Goal: Complete application form: Complete application form

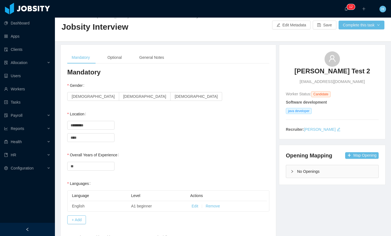
scroll to position [5, 0]
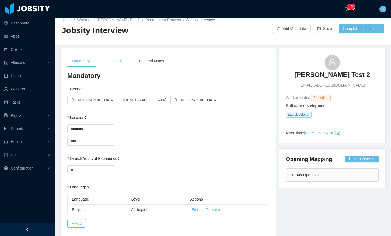
click at [111, 66] on div "Optional" at bounding box center [114, 61] width 23 height 12
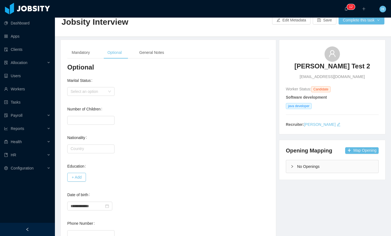
scroll to position [0, 0]
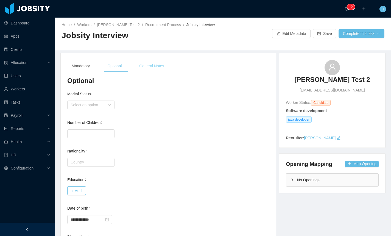
click at [151, 65] on div "General Notes" at bounding box center [151, 66] width 33 height 12
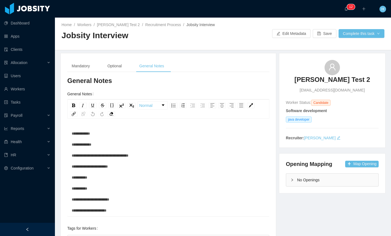
click at [85, 63] on div "Mandatory" at bounding box center [80, 66] width 27 height 12
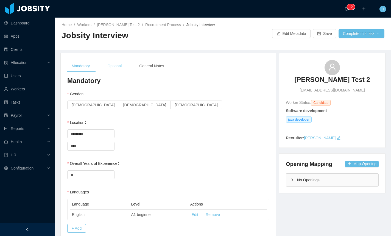
click at [113, 68] on div "Optional" at bounding box center [114, 66] width 23 height 12
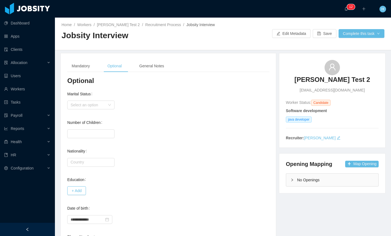
click at [140, 60] on div "**********" at bounding box center [168, 159] width 215 height 213
click at [140, 63] on div "General Notes" at bounding box center [151, 66] width 33 height 12
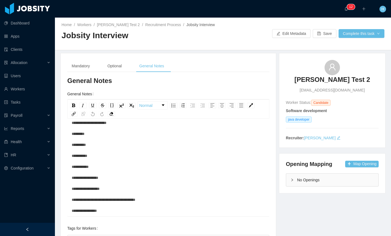
scroll to position [2, 0]
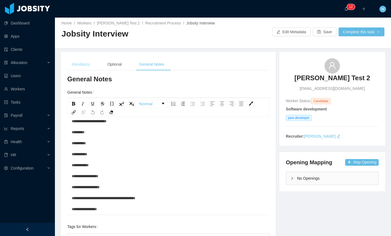
click at [72, 63] on div "Mandatory" at bounding box center [80, 64] width 27 height 12
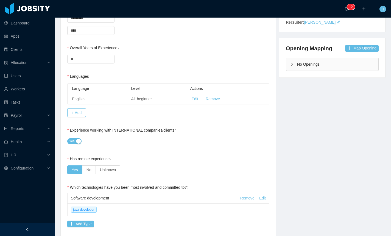
scroll to position [0, 0]
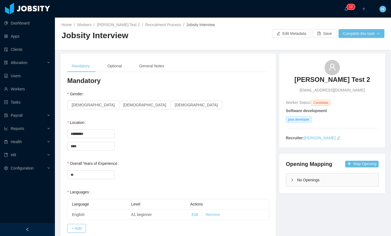
click at [117, 70] on div "Optional" at bounding box center [114, 66] width 23 height 12
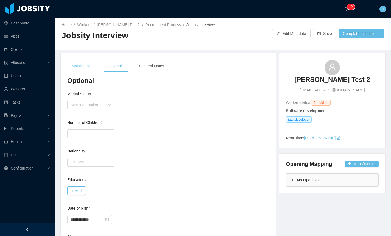
click at [85, 66] on div "Mandatory" at bounding box center [80, 66] width 27 height 12
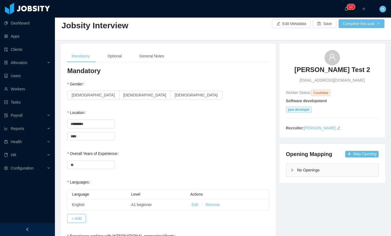
scroll to position [6, 0]
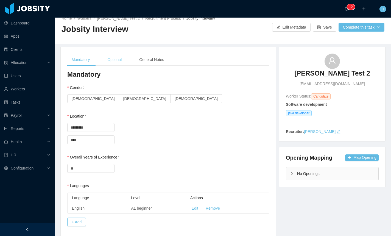
click at [113, 60] on div "Optional" at bounding box center [114, 59] width 23 height 12
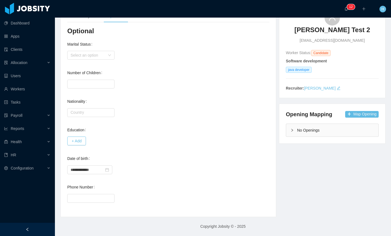
scroll to position [0, 0]
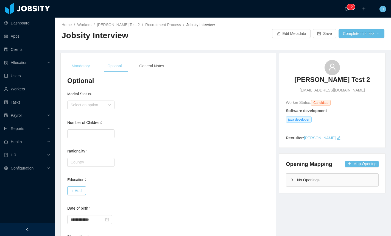
click at [70, 63] on div "Mandatory" at bounding box center [80, 66] width 27 height 12
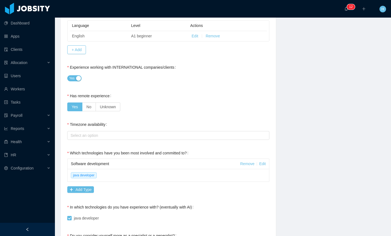
scroll to position [180, 0]
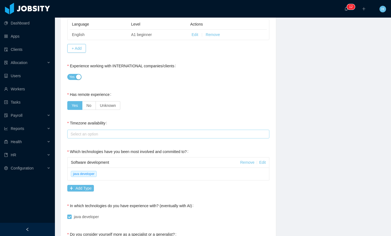
click at [97, 133] on div "Select an option" at bounding box center [167, 133] width 193 height 5
click at [93, 135] on div "Select an option" at bounding box center [167, 133] width 193 height 5
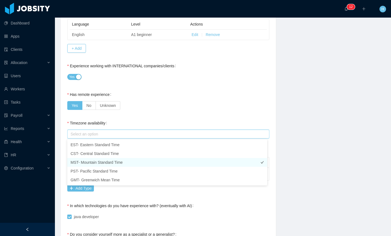
click at [95, 162] on li "MST- Mountain Standard Time" at bounding box center [167, 162] width 200 height 9
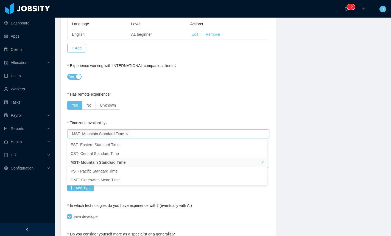
click at [320, 164] on div "**********" at bounding box center [222, 205] width 339 height 664
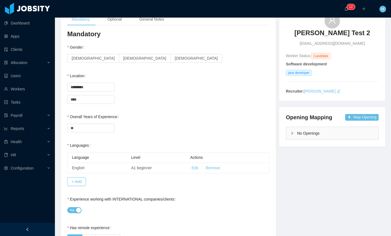
scroll to position [0, 0]
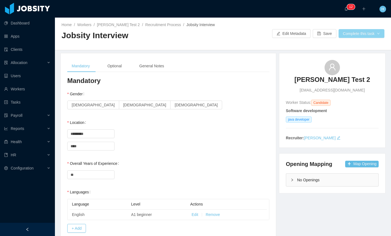
click at [356, 36] on button "Complete this task" at bounding box center [361, 33] width 46 height 9
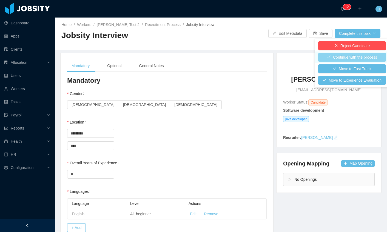
click at [345, 57] on button "Continue with the process" at bounding box center [352, 57] width 68 height 9
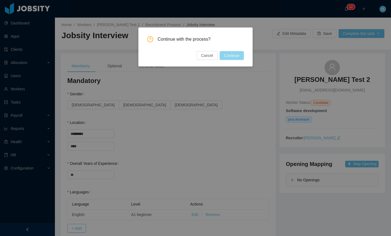
click at [234, 55] on button "Continue" at bounding box center [231, 55] width 24 height 9
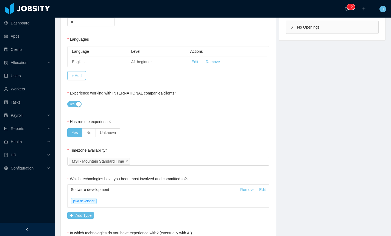
scroll to position [152, 0]
click at [74, 105] on span "Yes" at bounding box center [71, 104] width 5 height 5
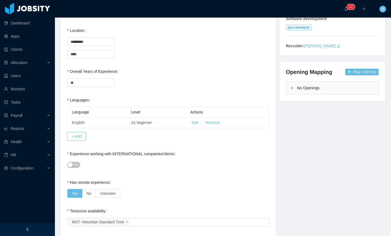
scroll to position [0, 0]
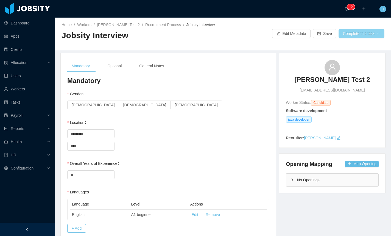
click at [372, 29] on button "Complete this task" at bounding box center [361, 33] width 46 height 9
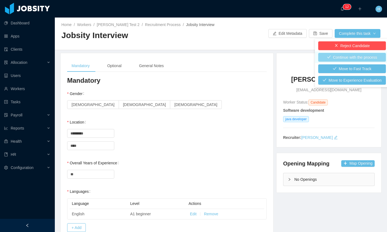
click at [345, 57] on button "Continue with the process" at bounding box center [352, 57] width 68 height 9
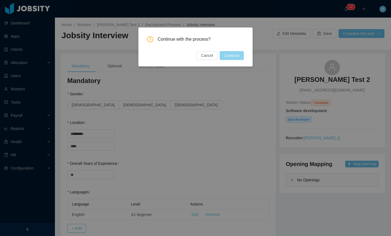
click at [231, 59] on button "Continue" at bounding box center [231, 55] width 24 height 9
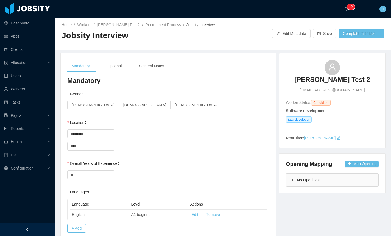
scroll to position [1, 0]
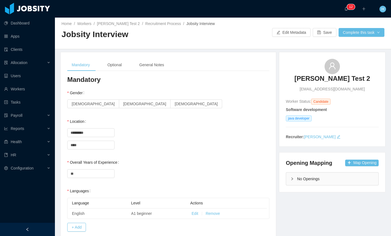
click at [123, 104] on span "[DEMOGRAPHIC_DATA]" at bounding box center [144, 104] width 43 height 4
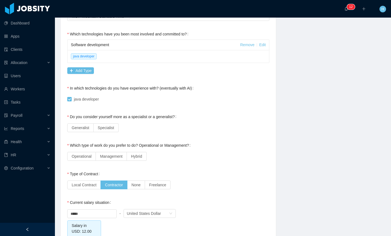
scroll to position [299, 0]
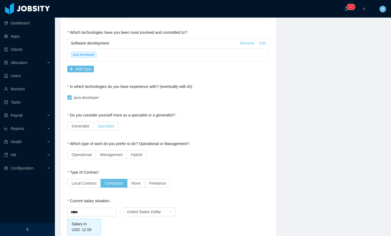
click at [116, 125] on label "Specialist" at bounding box center [106, 126] width 25 height 9
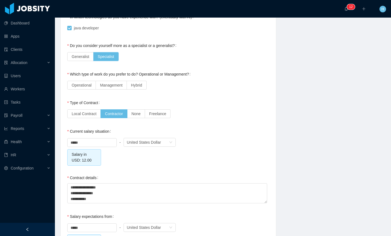
scroll to position [372, 0]
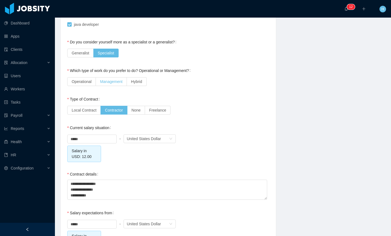
click at [115, 80] on span "Management" at bounding box center [111, 81] width 22 height 4
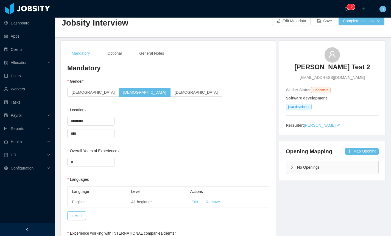
scroll to position [0, 0]
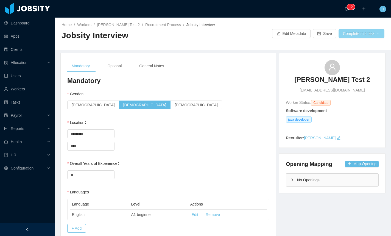
drag, startPoint x: 360, startPoint y: 33, endPoint x: 362, endPoint y: 38, distance: 4.9
click at [360, 33] on button "Complete this task" at bounding box center [361, 33] width 46 height 9
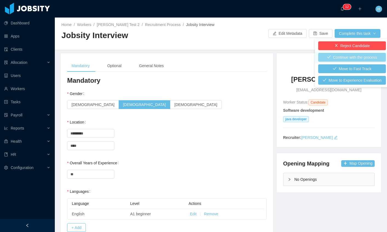
click at [342, 54] on button "Continue with the process" at bounding box center [352, 57] width 68 height 9
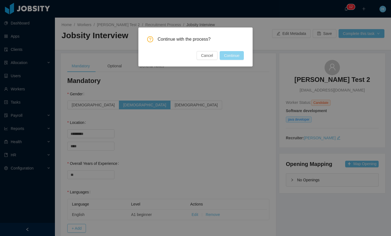
click at [228, 57] on button "Continue" at bounding box center [231, 55] width 24 height 9
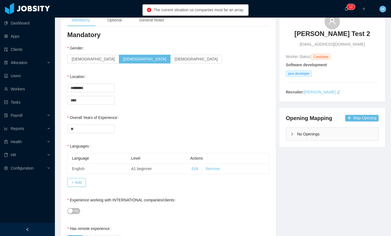
scroll to position [48, 0]
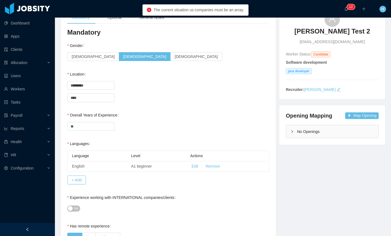
click at [70, 207] on button "No" at bounding box center [73, 208] width 13 height 6
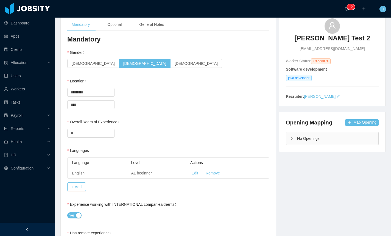
scroll to position [0, 0]
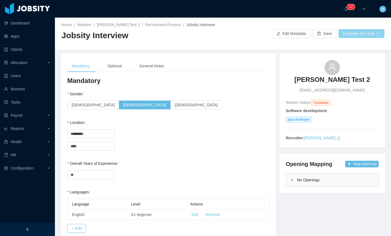
click at [341, 33] on button "Complete this task" at bounding box center [361, 33] width 46 height 9
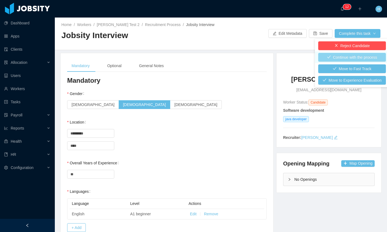
click at [339, 59] on button "Continue with the process" at bounding box center [352, 57] width 68 height 9
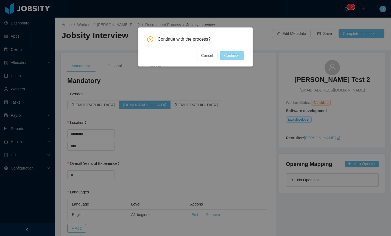
click at [227, 58] on button "Continue" at bounding box center [231, 55] width 24 height 9
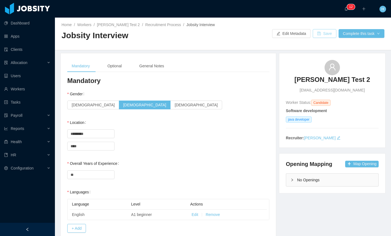
click at [325, 37] on button "Save" at bounding box center [324, 33] width 24 height 9
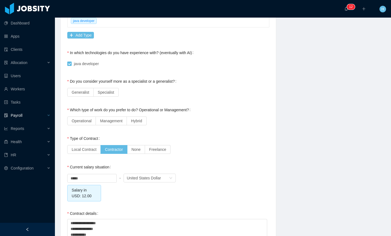
scroll to position [334, 0]
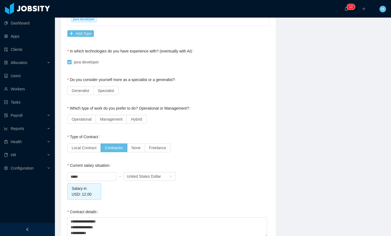
click at [291, 118] on div "**********" at bounding box center [222, 51] width 339 height 664
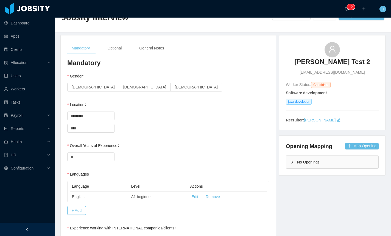
scroll to position [0, 0]
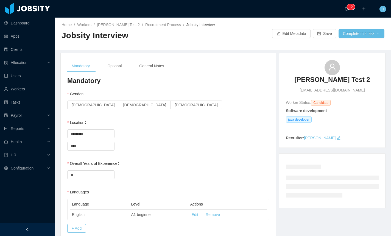
scroll to position [88, 0]
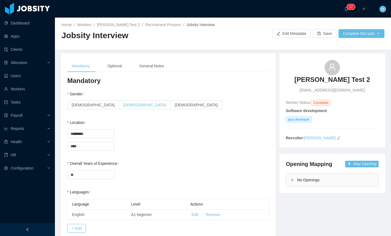
click at [123, 103] on span "[DEMOGRAPHIC_DATA]" at bounding box center [144, 105] width 43 height 4
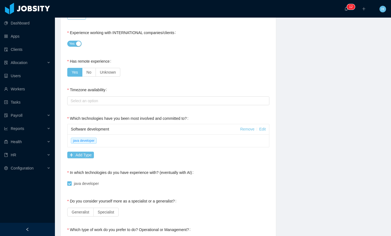
scroll to position [239, 0]
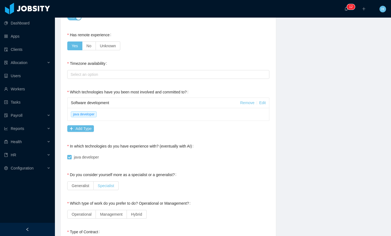
click at [106, 185] on span "Specialist" at bounding box center [106, 185] width 16 height 4
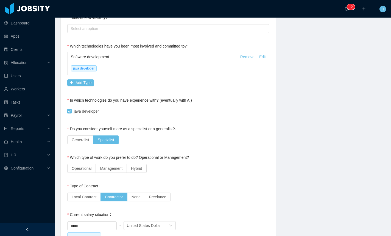
drag, startPoint x: 110, startPoint y: 171, endPoint x: 174, endPoint y: 193, distance: 67.2
click at [111, 171] on label "Management" at bounding box center [111, 168] width 31 height 9
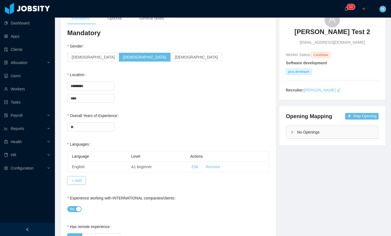
scroll to position [0, 0]
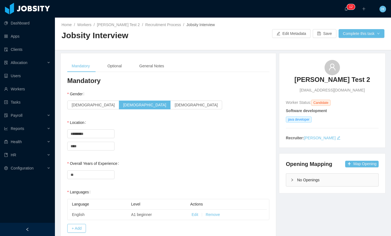
click at [321, 29] on div "Home / Workers / Hamilton Test 2 / Recruitment Process / Jobsity Interview / Jo…" at bounding box center [223, 34] width 336 height 33
click at [318, 32] on button "Save" at bounding box center [324, 33] width 24 height 9
click at [218, 43] on div "Jobsity Interview" at bounding box center [141, 37] width 161 height 15
click at [114, 66] on div "Optional" at bounding box center [114, 66] width 23 height 12
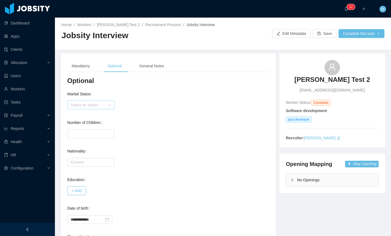
click at [78, 103] on div "Select an option" at bounding box center [88, 104] width 35 height 5
click at [81, 118] on li "Single" at bounding box center [90, 115] width 47 height 9
click at [315, 35] on button "Save" at bounding box center [324, 33] width 24 height 9
click at [83, 69] on div "Mandatory" at bounding box center [80, 66] width 27 height 12
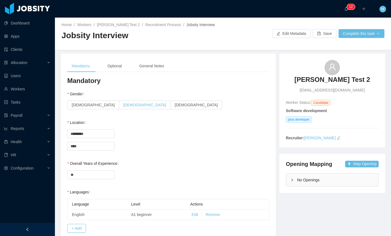
click at [123, 103] on span "[DEMOGRAPHIC_DATA]" at bounding box center [144, 105] width 43 height 4
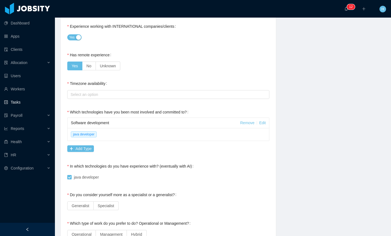
scroll to position [223, 0]
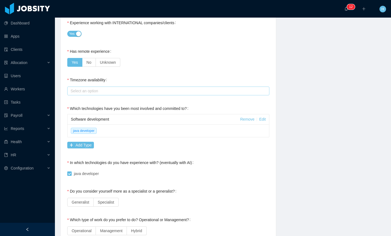
click at [105, 91] on div "Select an option" at bounding box center [167, 90] width 193 height 5
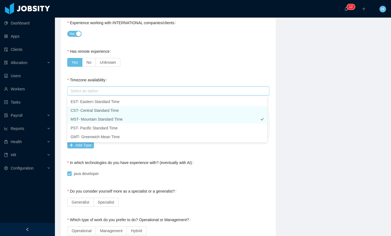
click at [93, 115] on li "MST- Mountain Standard Time" at bounding box center [167, 119] width 200 height 9
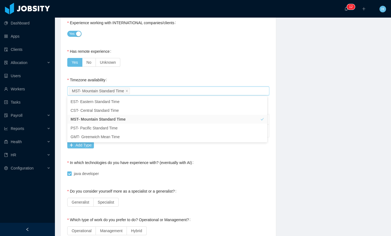
click at [324, 85] on div "**********" at bounding box center [222, 162] width 339 height 664
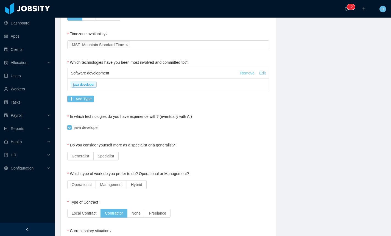
scroll to position [273, 0]
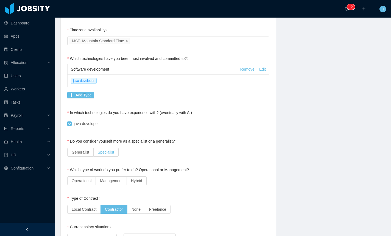
click at [101, 155] on label "Specialist" at bounding box center [106, 152] width 25 height 9
click at [112, 177] on label "Management" at bounding box center [111, 180] width 31 height 9
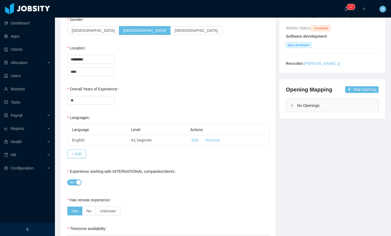
scroll to position [0, 0]
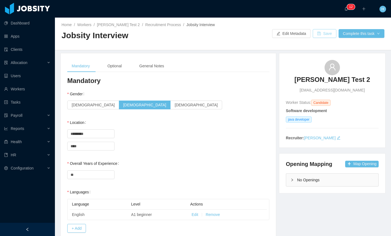
click at [313, 37] on button "Save" at bounding box center [324, 33] width 24 height 9
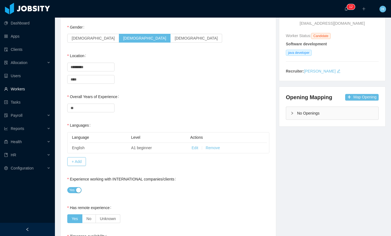
scroll to position [125, 0]
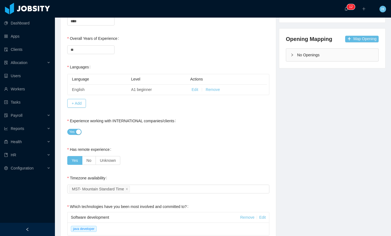
click at [77, 133] on button "Yes" at bounding box center [74, 132] width 14 height 6
click at [70, 131] on button "No" at bounding box center [73, 132] width 13 height 6
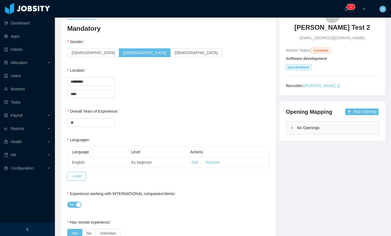
scroll to position [0, 0]
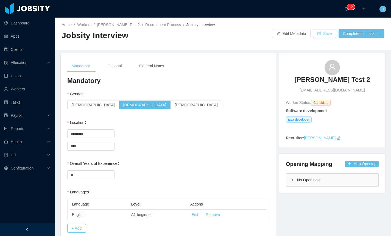
click at [318, 33] on button "Save" at bounding box center [324, 33] width 24 height 9
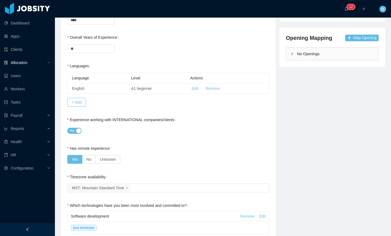
scroll to position [127, 0]
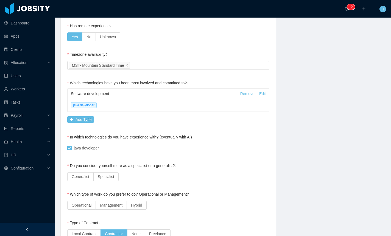
scroll to position [320, 0]
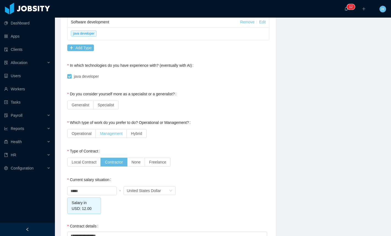
click at [104, 136] on span "Management" at bounding box center [111, 133] width 22 height 4
click at [225, 129] on div "Operational Management Hybrid" at bounding box center [168, 133] width 202 height 11
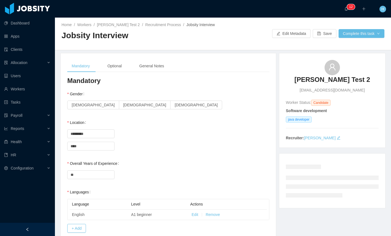
scroll to position [88, 0]
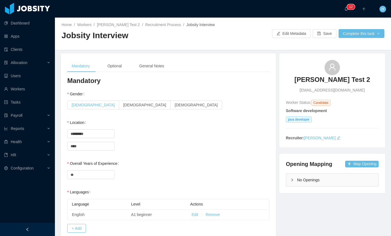
click at [86, 105] on label "[DEMOGRAPHIC_DATA]" at bounding box center [93, 104] width 52 height 9
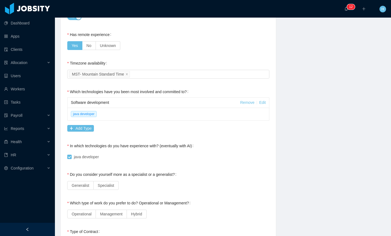
scroll to position [281, 0]
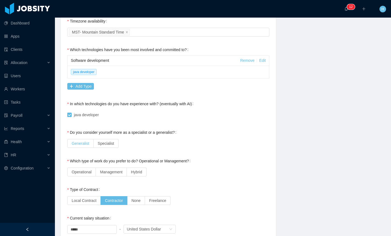
click at [89, 144] on span "Generalist" at bounding box center [81, 143] width 18 height 4
click at [112, 173] on span "Management" at bounding box center [111, 172] width 22 height 4
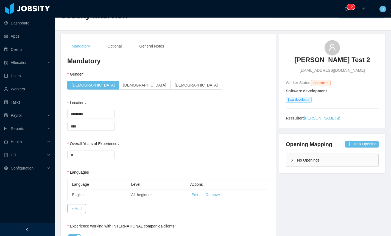
scroll to position [0, 0]
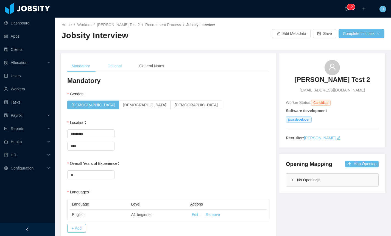
click at [122, 64] on div "Optional" at bounding box center [114, 66] width 23 height 12
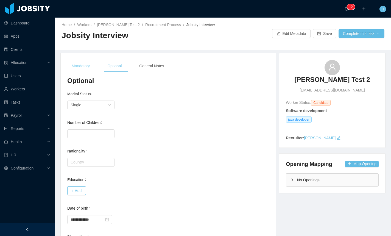
click at [87, 67] on div "Mandatory" at bounding box center [80, 66] width 27 height 12
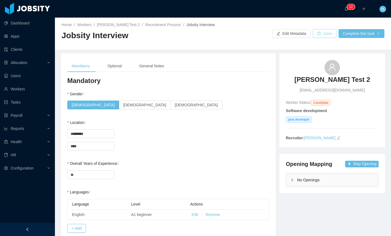
click at [320, 35] on button "Save" at bounding box center [324, 33] width 24 height 9
click at [318, 33] on button "Save" at bounding box center [324, 33] width 24 height 9
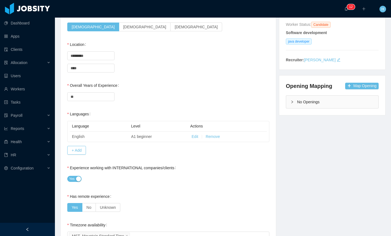
scroll to position [82, 0]
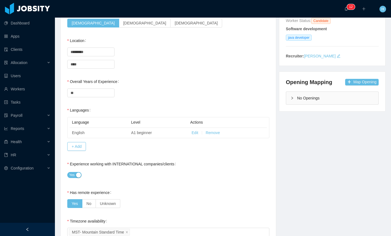
click at [78, 174] on button "Yes" at bounding box center [74, 175] width 14 height 6
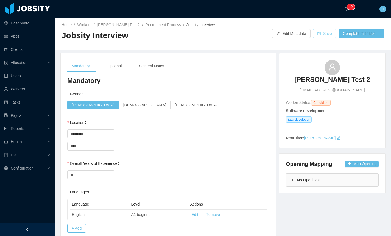
click at [312, 32] on button "Save" at bounding box center [324, 33] width 24 height 9
click at [215, 126] on div "Location Country ********* Nicaragua City **** León" at bounding box center [168, 134] width 202 height 34
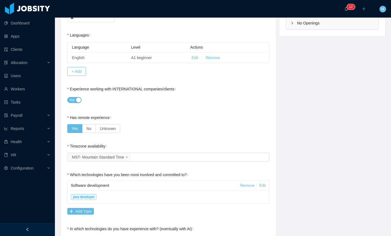
scroll to position [153, 0]
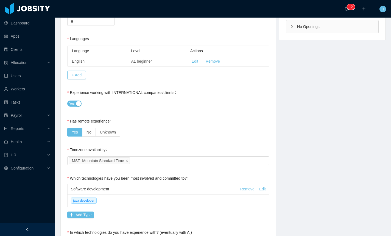
click at [76, 103] on button "Yes" at bounding box center [74, 103] width 14 height 6
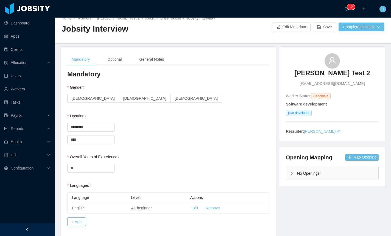
scroll to position [0, 0]
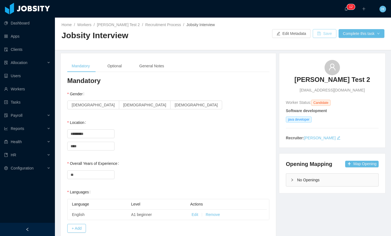
click at [322, 35] on button "Save" at bounding box center [324, 33] width 24 height 9
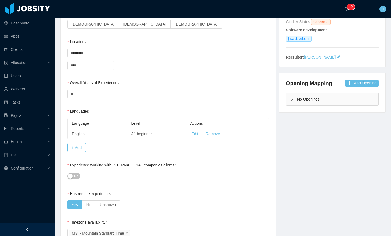
scroll to position [81, 0]
click at [80, 175] on button "No" at bounding box center [73, 175] width 13 height 6
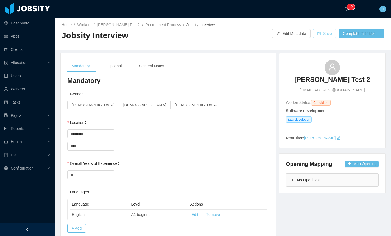
click at [320, 32] on button "Save" at bounding box center [324, 33] width 24 height 9
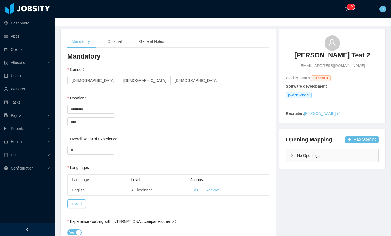
scroll to position [57, 0]
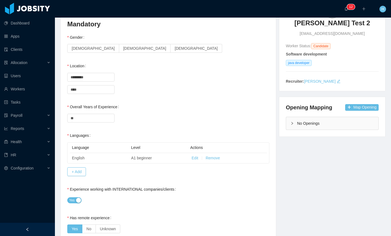
click at [76, 201] on button "Yes" at bounding box center [74, 200] width 14 height 6
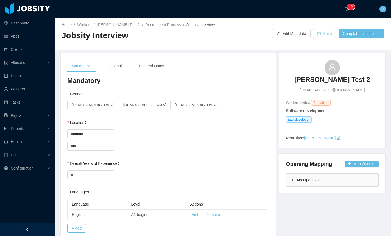
click at [317, 34] on button "Save" at bounding box center [324, 33] width 24 height 9
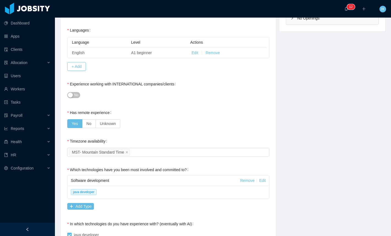
scroll to position [160, 0]
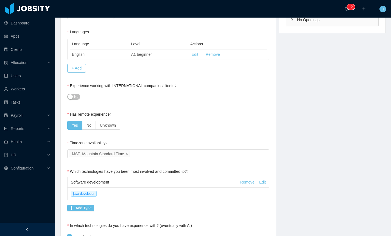
click at [77, 99] on span "No" at bounding box center [76, 96] width 4 height 5
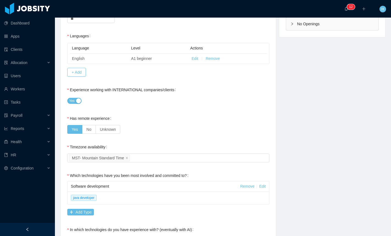
scroll to position [203, 0]
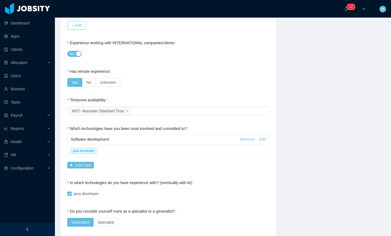
click at [76, 55] on button "Yes" at bounding box center [74, 54] width 14 height 6
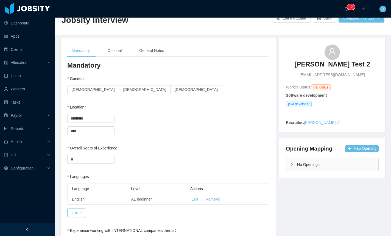
scroll to position [0, 0]
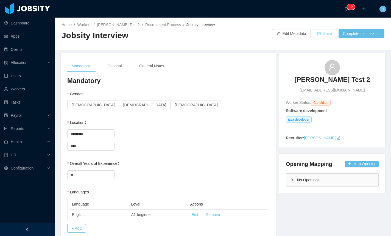
click at [316, 34] on button "Save" at bounding box center [324, 33] width 24 height 9
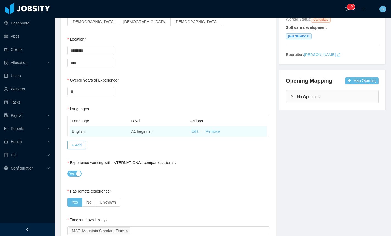
scroll to position [84, 0]
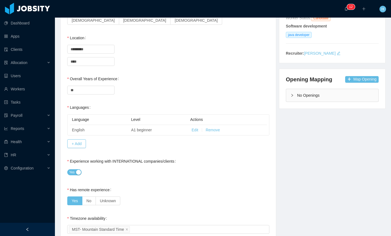
click at [76, 173] on button "Yes" at bounding box center [74, 172] width 14 height 6
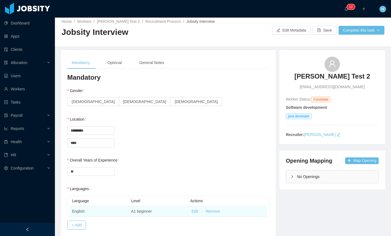
scroll to position [0, 0]
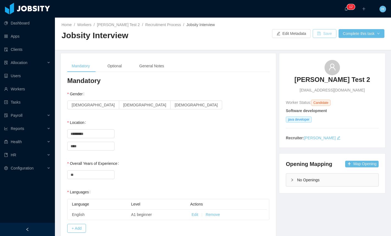
click at [319, 33] on button "Save" at bounding box center [324, 33] width 24 height 9
click at [75, 110] on div "Female Male Non-binary" at bounding box center [168, 104] width 202 height 11
click at [78, 105] on span "[DEMOGRAPHIC_DATA]" at bounding box center [93, 105] width 43 height 4
click at [323, 37] on button "Save" at bounding box center [324, 33] width 24 height 9
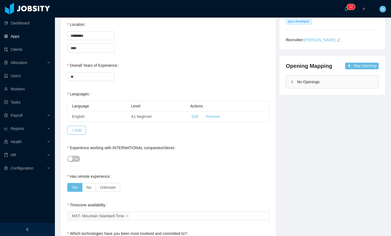
scroll to position [102, 0]
